Goal: Information Seeking & Learning: Learn about a topic

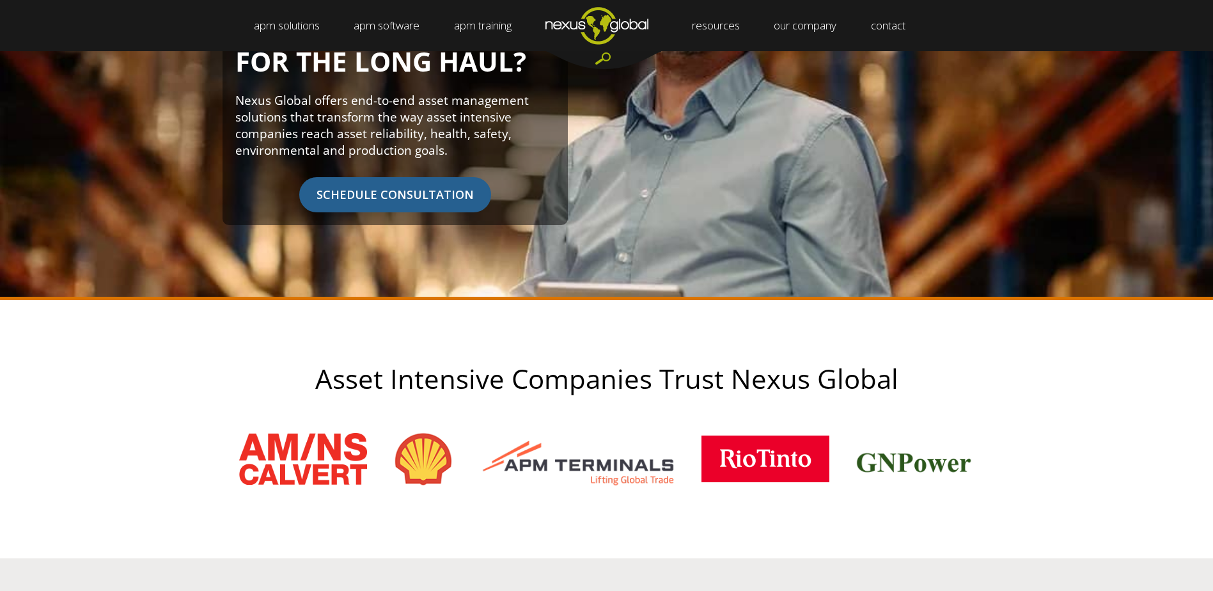
scroll to position [384, 0]
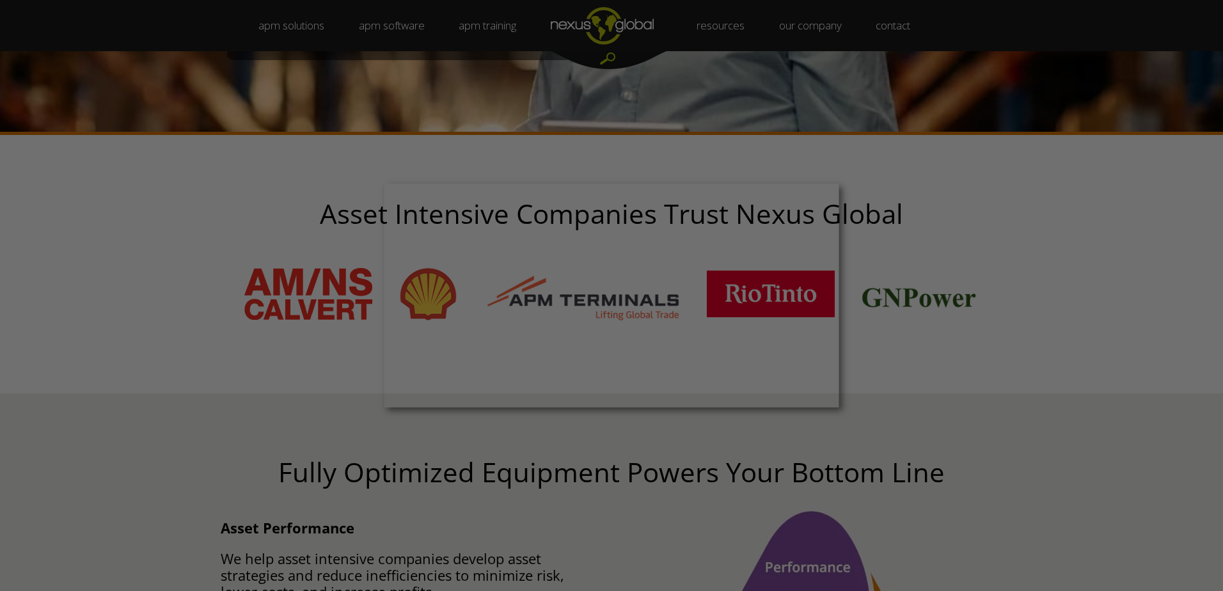
click at [962, 318] on div at bounding box center [617, 298] width 1235 height 597
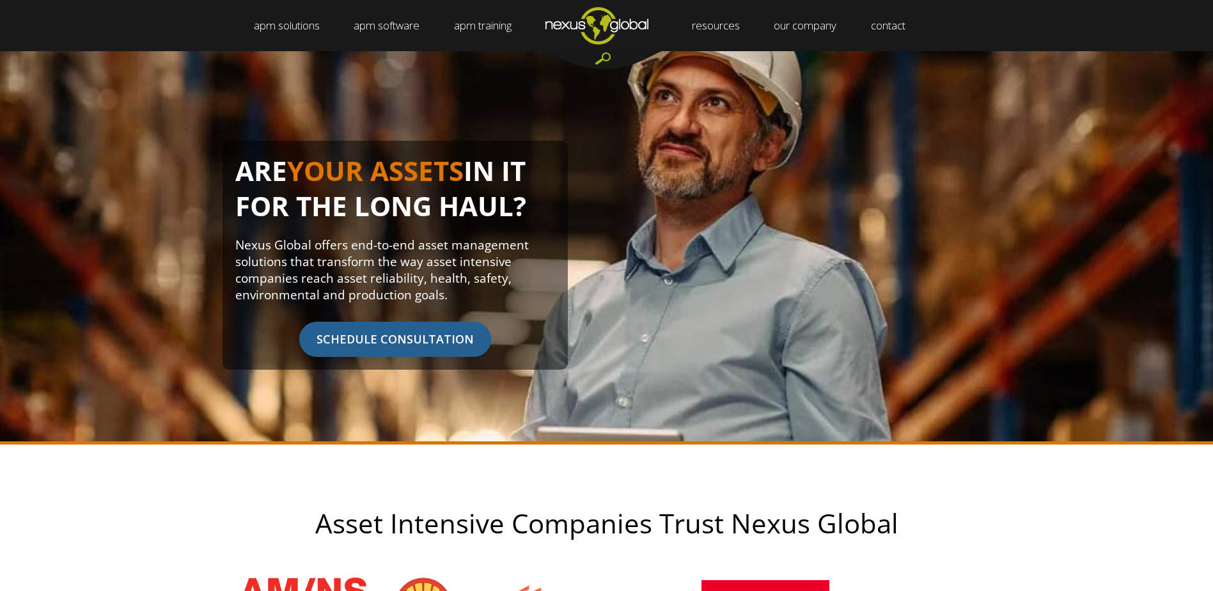
scroll to position [0, 0]
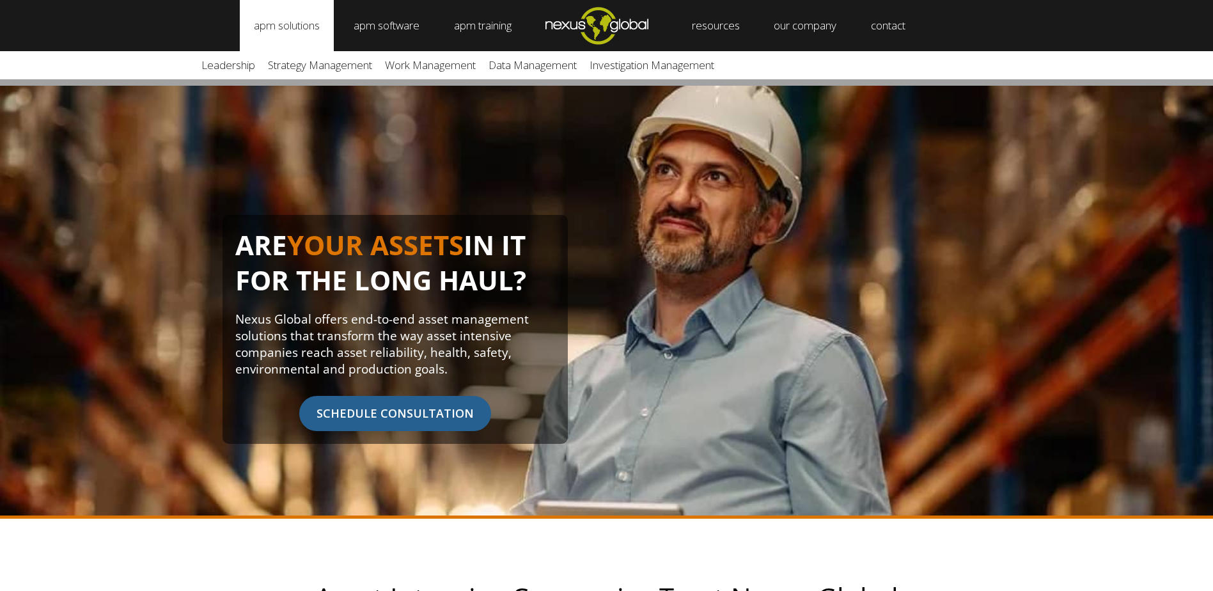
click at [294, 26] on link "apm solutions" at bounding box center [287, 25] width 94 height 51
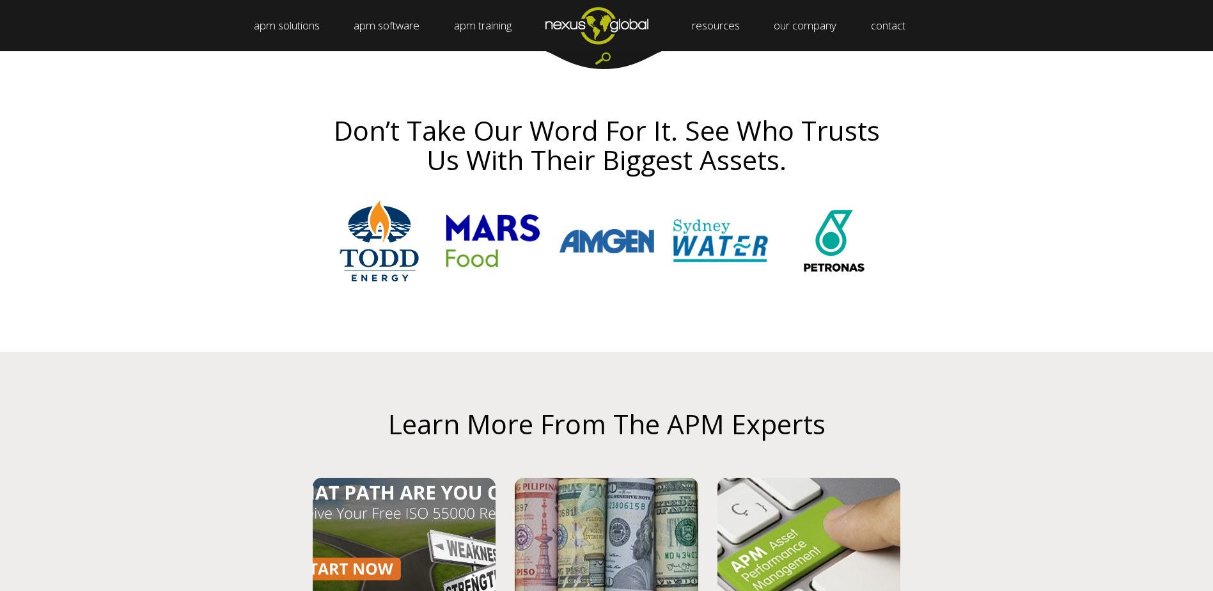
scroll to position [3134, 0]
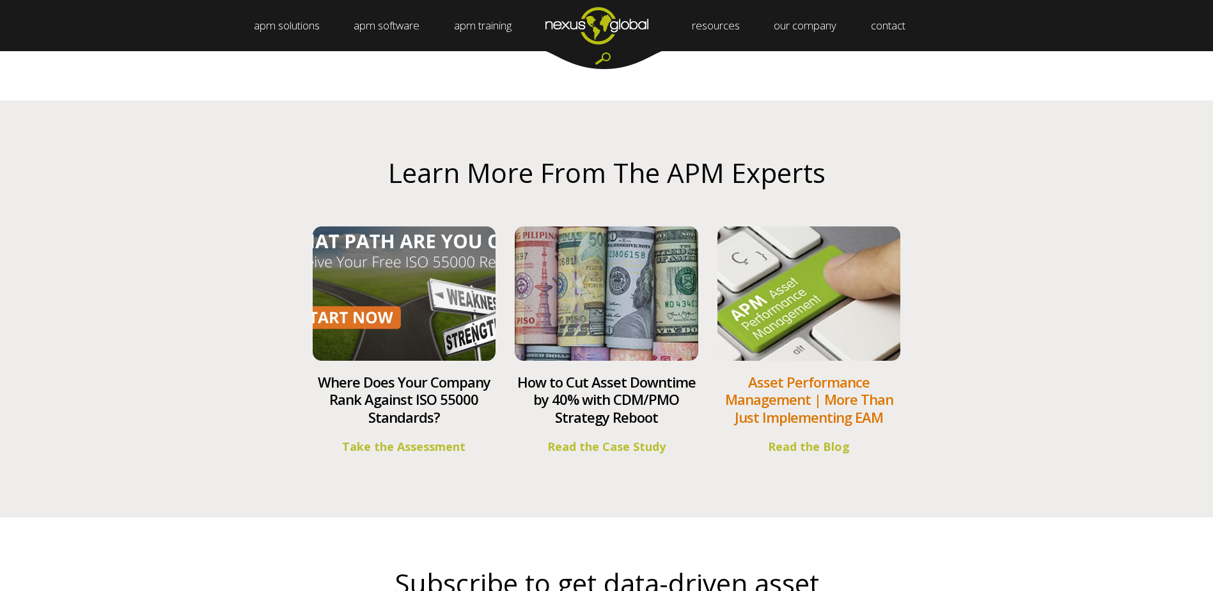
click at [801, 381] on link "Asset Performance Management | More Than Just Implementing EAM" at bounding box center [809, 399] width 168 height 54
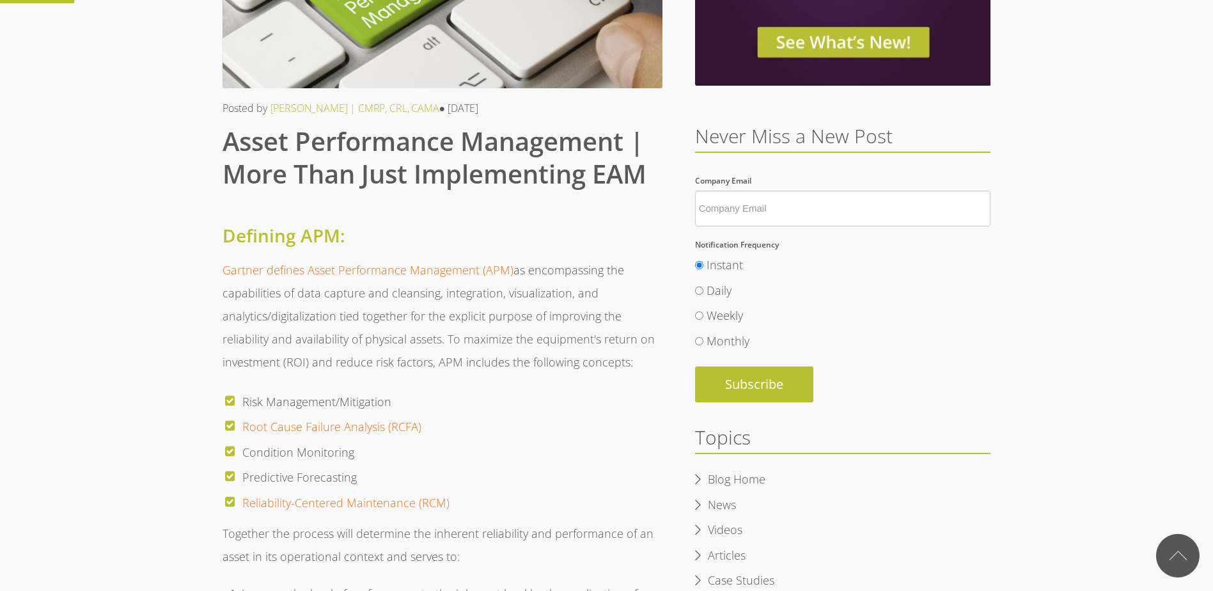
scroll to position [320, 0]
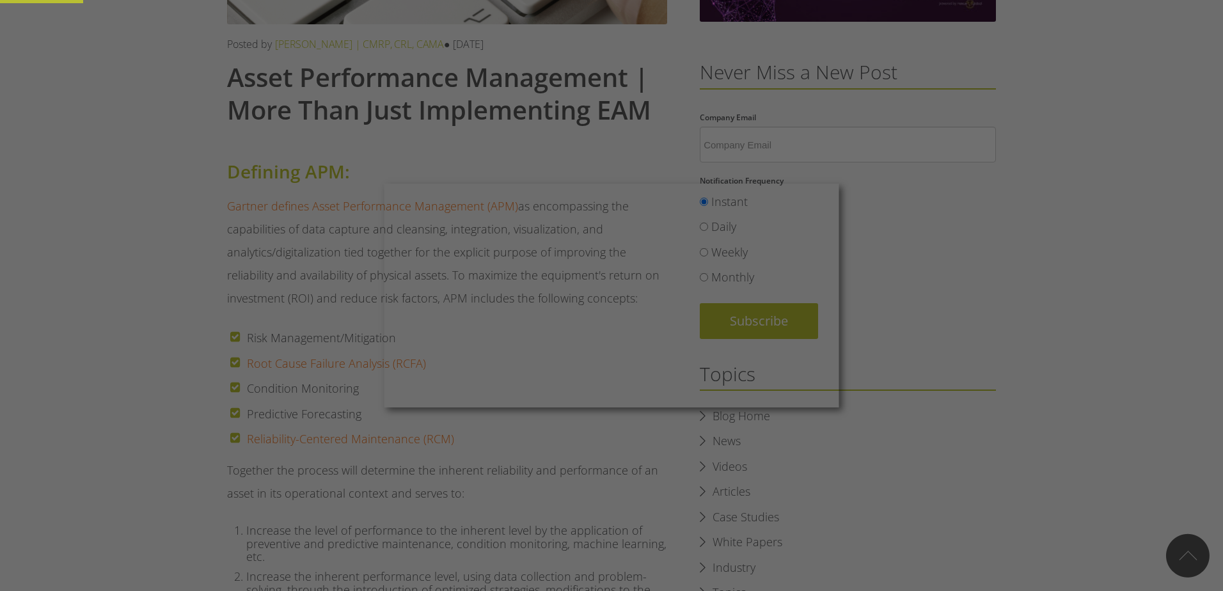
click at [1007, 261] on div at bounding box center [617, 298] width 1235 height 597
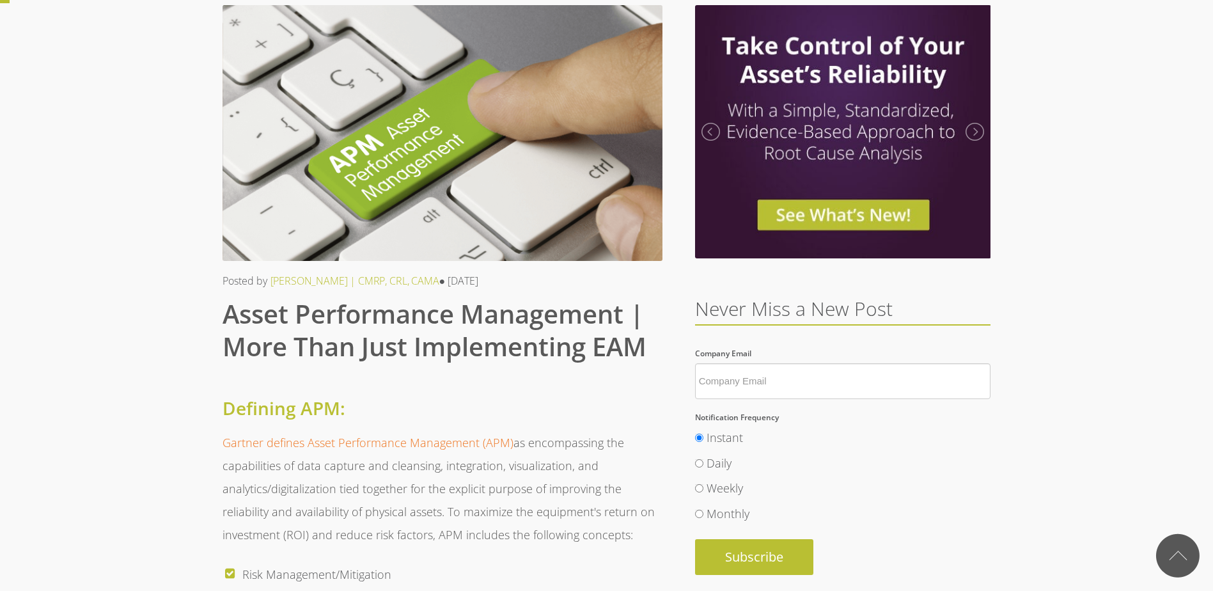
scroll to position [0, 0]
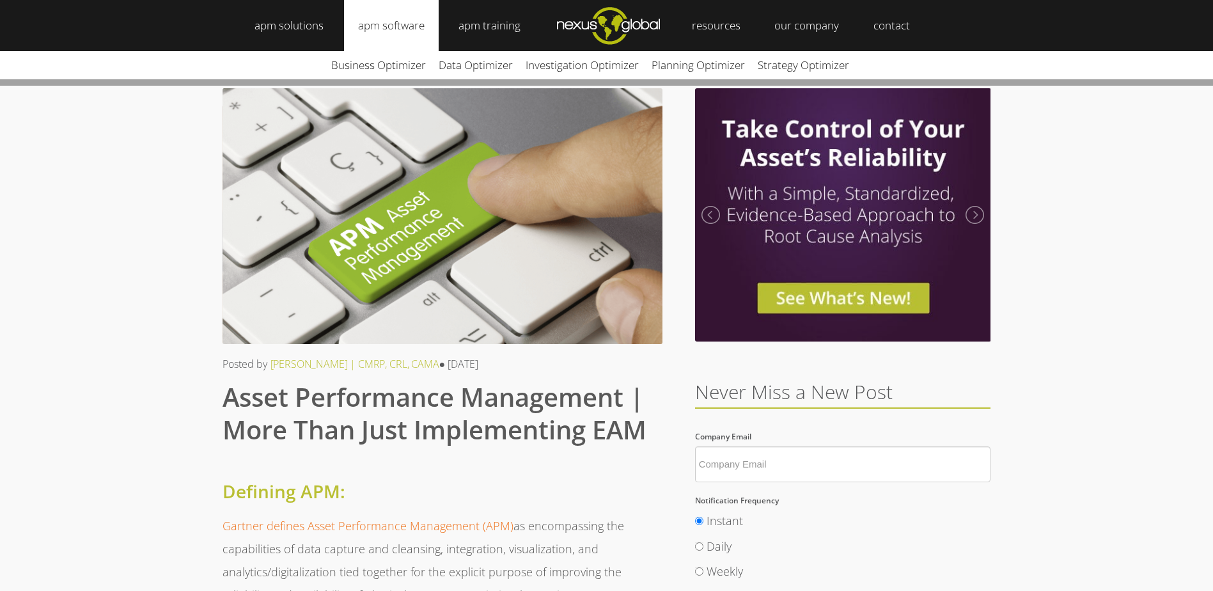
click at [391, 25] on link "apm software" at bounding box center [391, 25] width 95 height 51
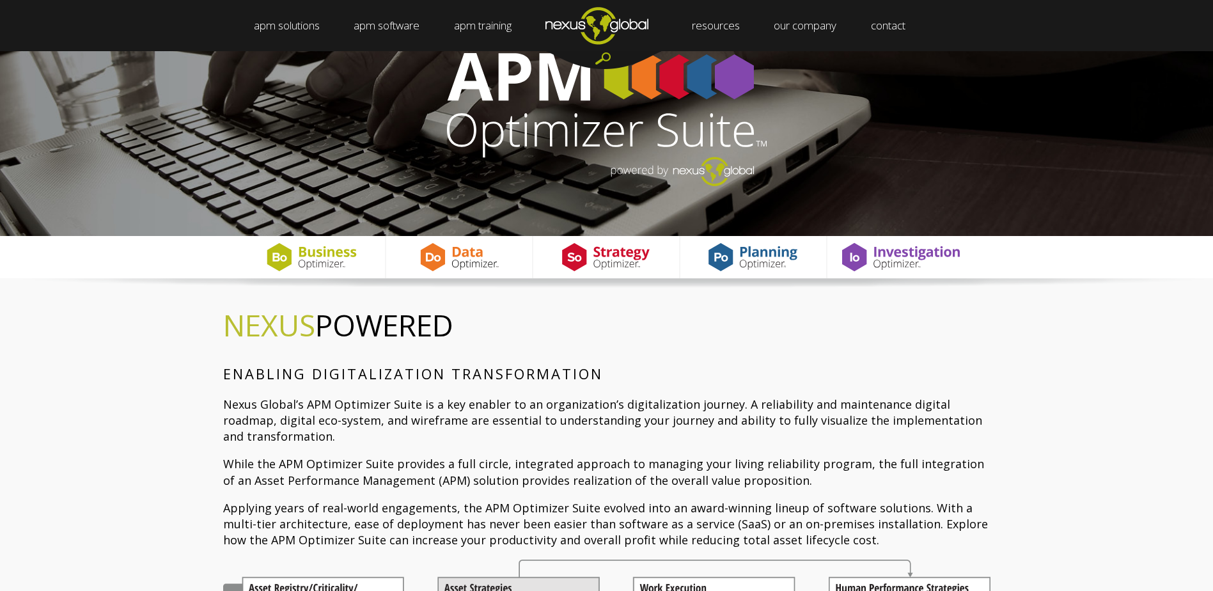
scroll to position [64, 0]
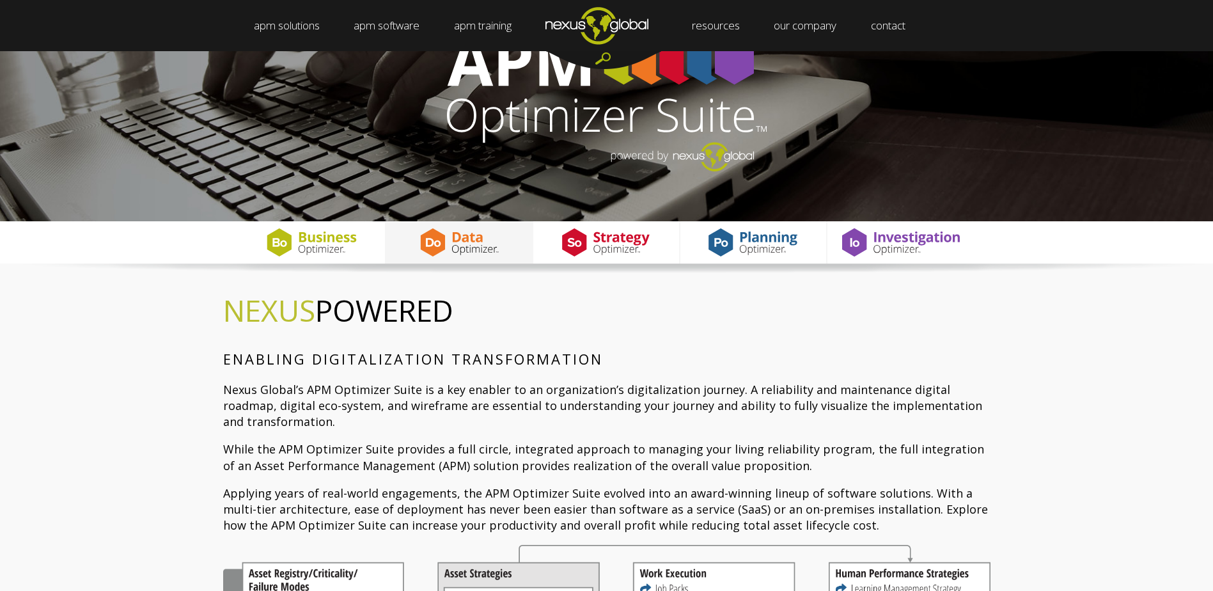
click at [473, 246] on img at bounding box center [458, 242] width 116 height 42
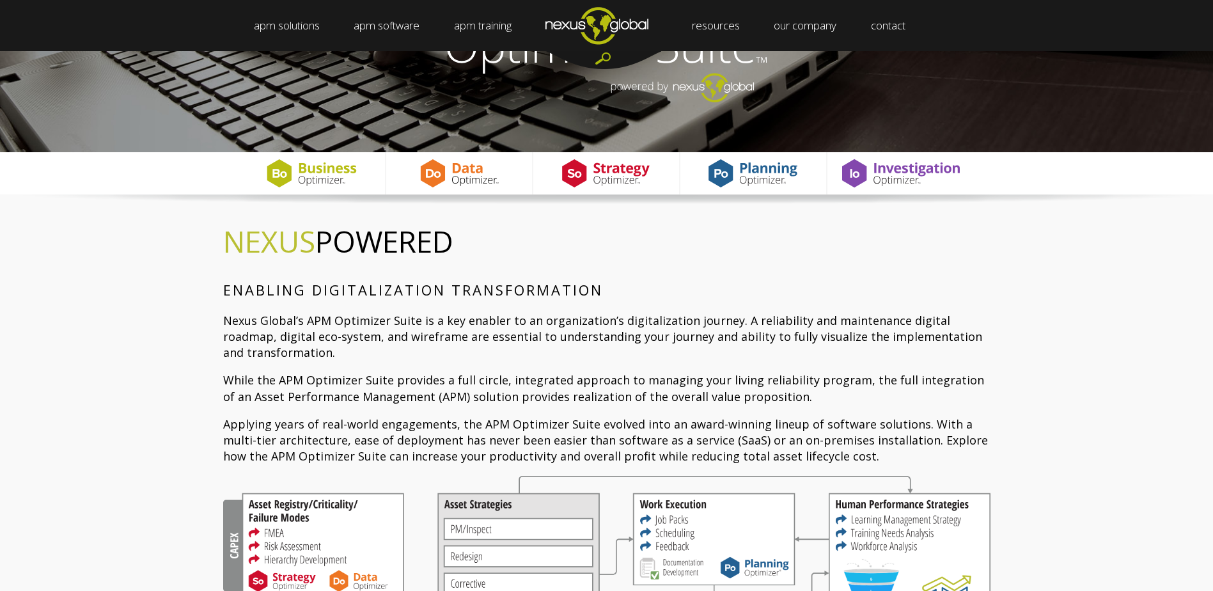
scroll to position [128, 0]
